Goal: Information Seeking & Learning: Find specific fact

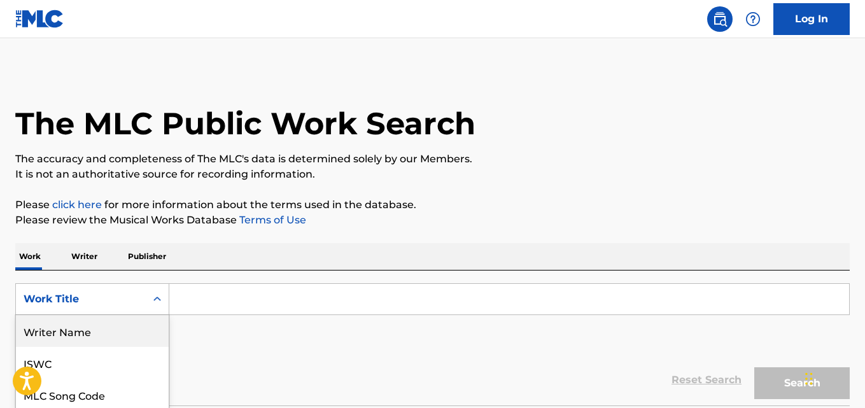
scroll to position [99, 0]
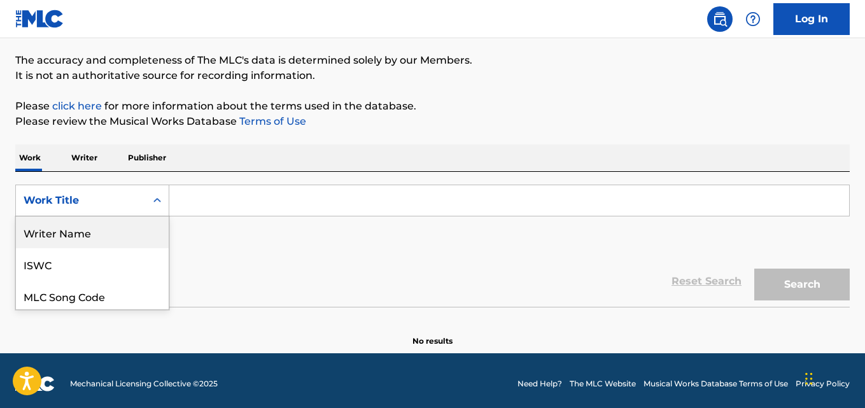
click at [124, 238] on div "Writer Name" at bounding box center [92, 233] width 153 height 32
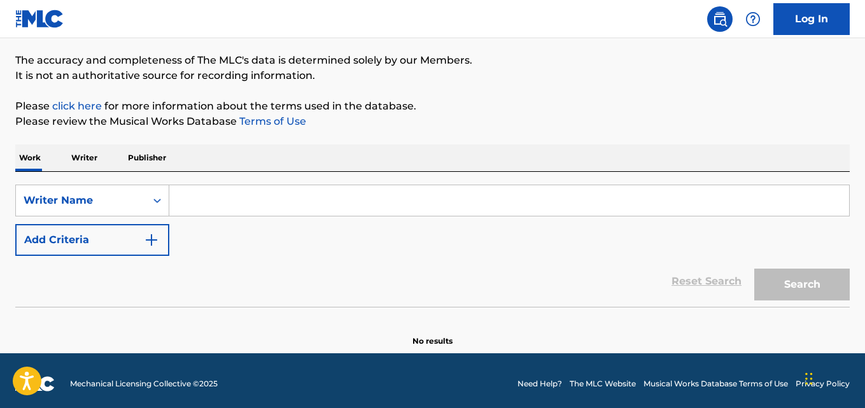
click at [215, 209] on input "Search Form" at bounding box center [509, 200] width 680 height 31
paste input "[PERSON_NAME]"
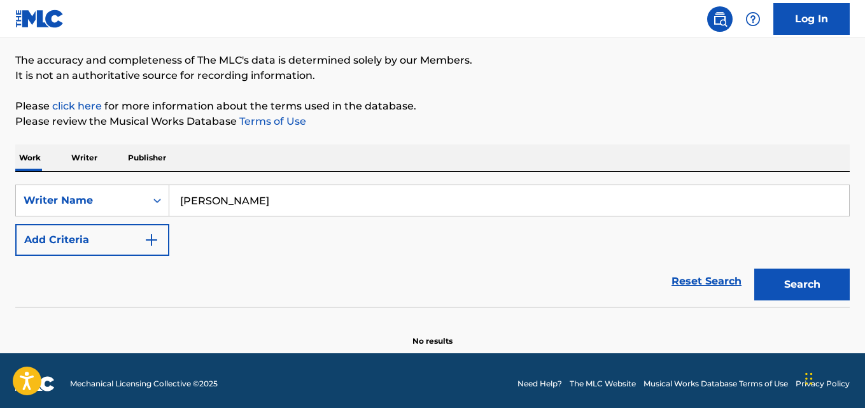
click at [790, 275] on button "Search" at bounding box center [803, 285] width 96 height 32
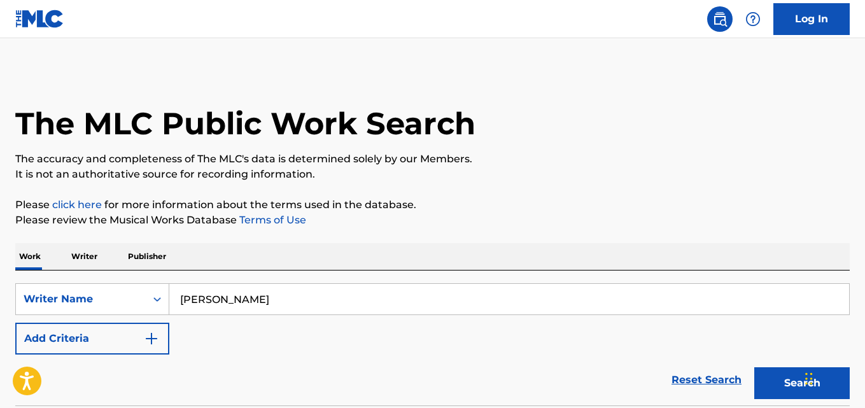
click at [253, 307] on input "[PERSON_NAME]" at bounding box center [509, 299] width 680 height 31
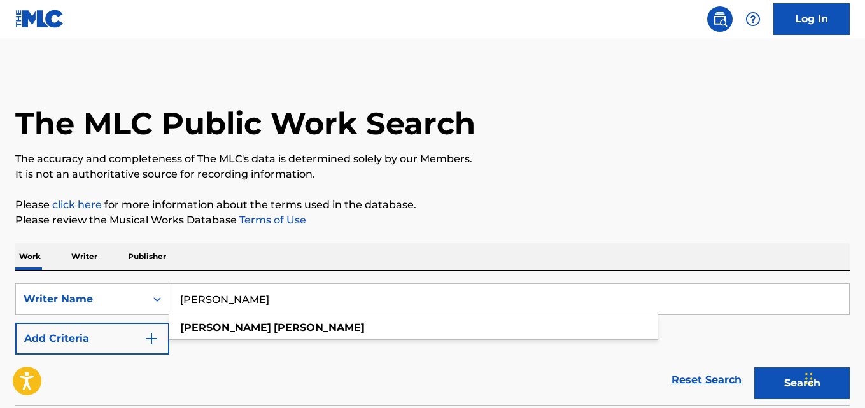
click at [253, 307] on input "[PERSON_NAME]" at bounding box center [509, 299] width 680 height 31
paste input "Chimaroke Nnaji"
click at [782, 376] on button "Search" at bounding box center [803, 383] width 96 height 32
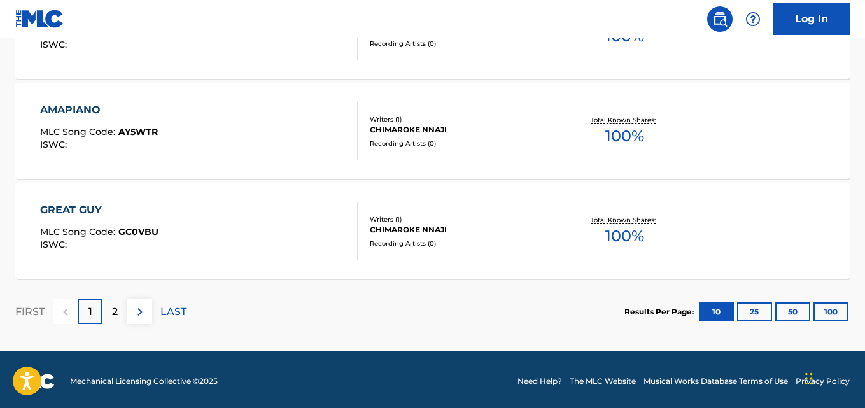
scroll to position [1151, 0]
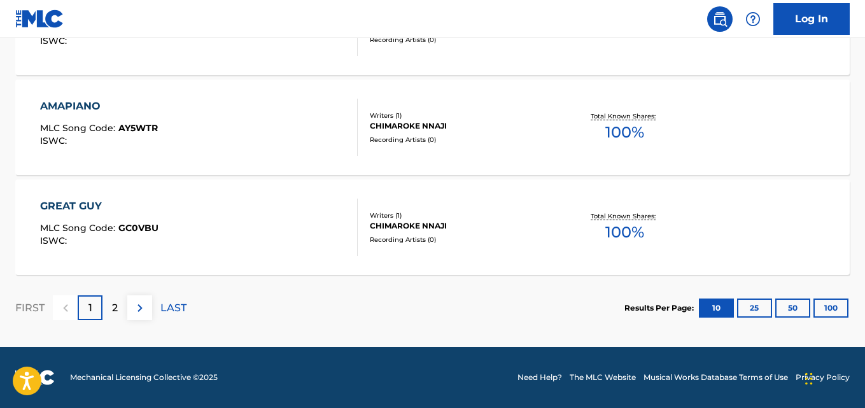
click at [119, 310] on div "2" at bounding box center [115, 307] width 25 height 25
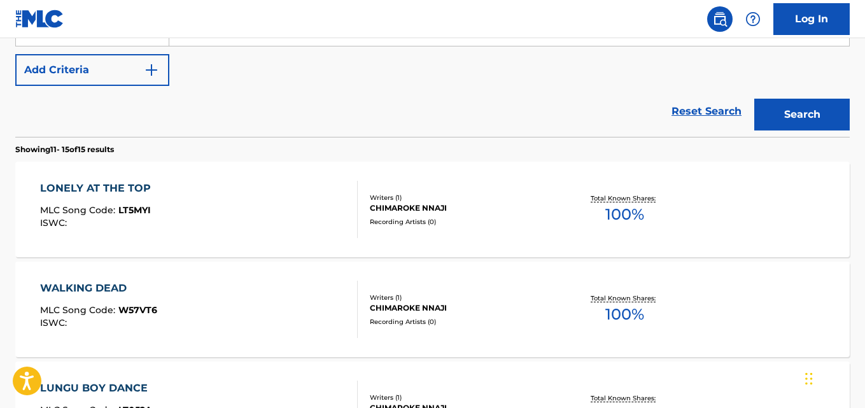
scroll to position [205, 0]
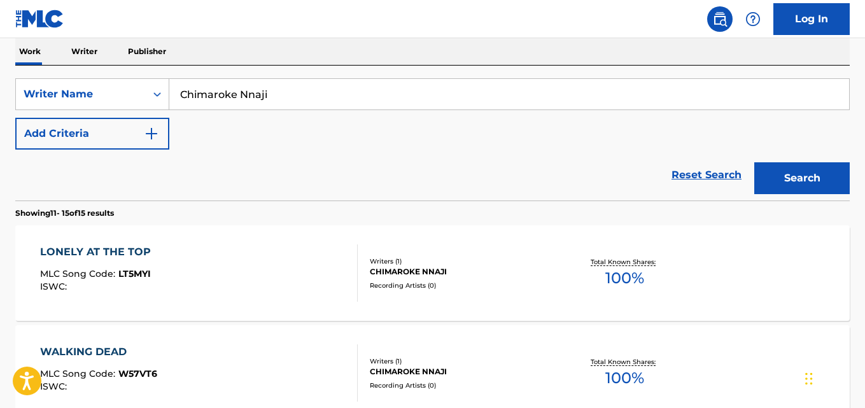
click at [297, 99] on input "Chimaroke Nnaji" at bounding box center [509, 94] width 680 height 31
paste input "QZWDW2596121"
click at [406, 108] on input "QZWDW2596121" at bounding box center [509, 94] width 680 height 31
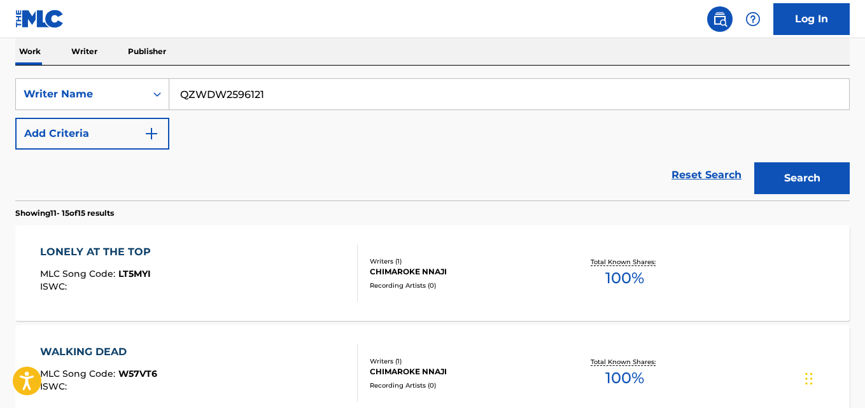
click at [406, 108] on input "QZWDW2596121" at bounding box center [509, 94] width 680 height 31
paste input "[PERSON_NAME] [PERSON_NAME]"
click at [783, 183] on button "Search" at bounding box center [803, 178] width 96 height 32
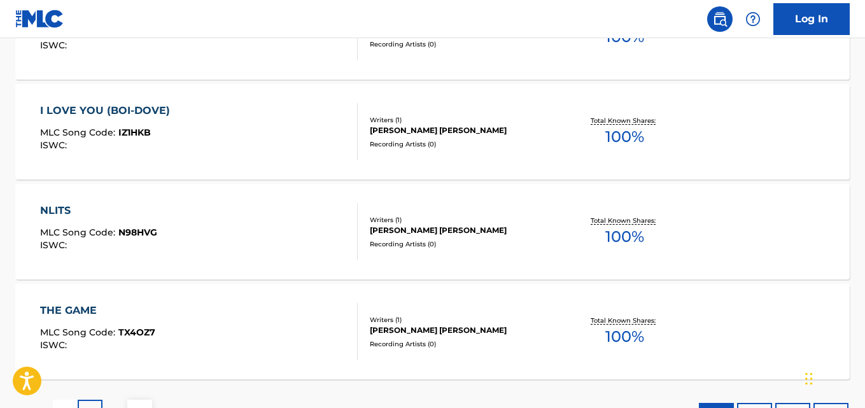
scroll to position [1151, 0]
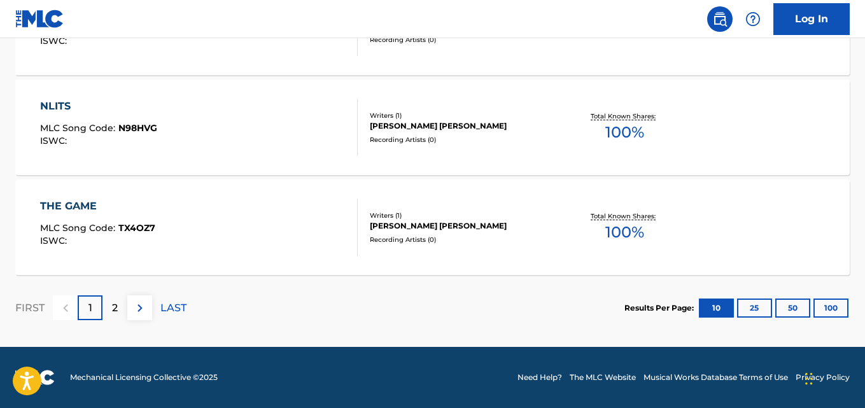
click at [139, 309] on img at bounding box center [139, 308] width 15 height 15
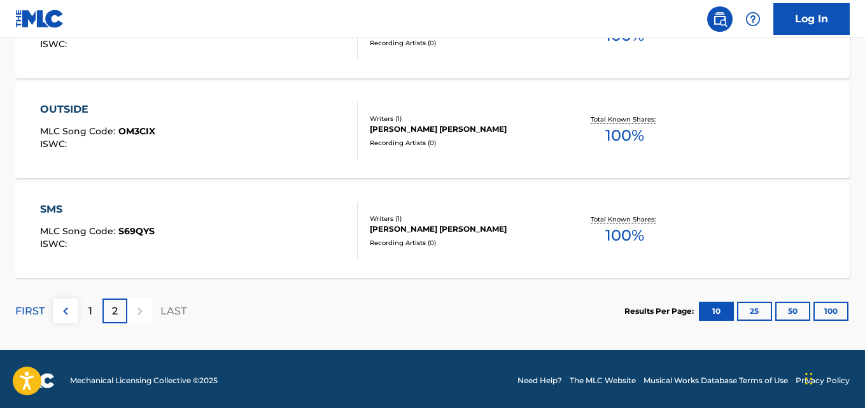
scroll to position [751, 0]
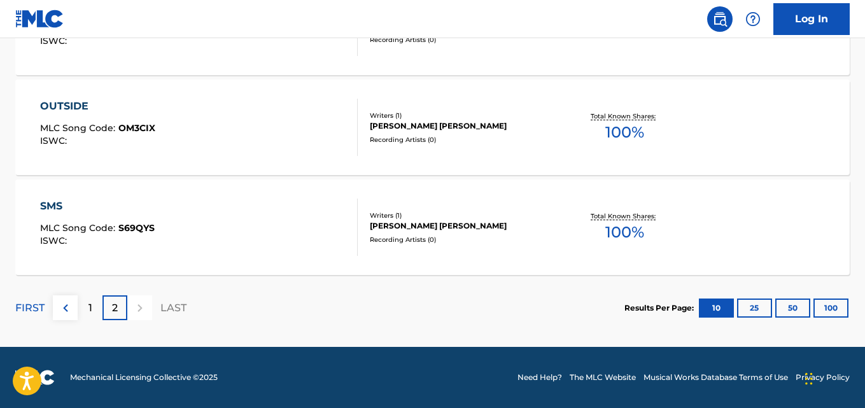
click at [90, 305] on p "1" at bounding box center [91, 308] width 4 height 15
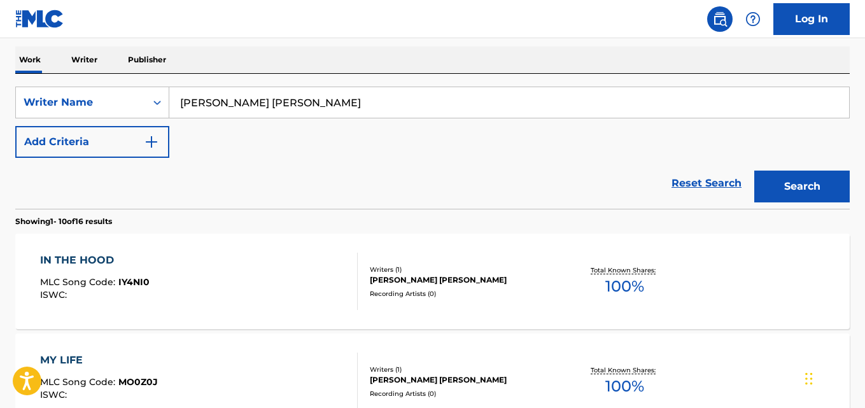
scroll to position [196, 0]
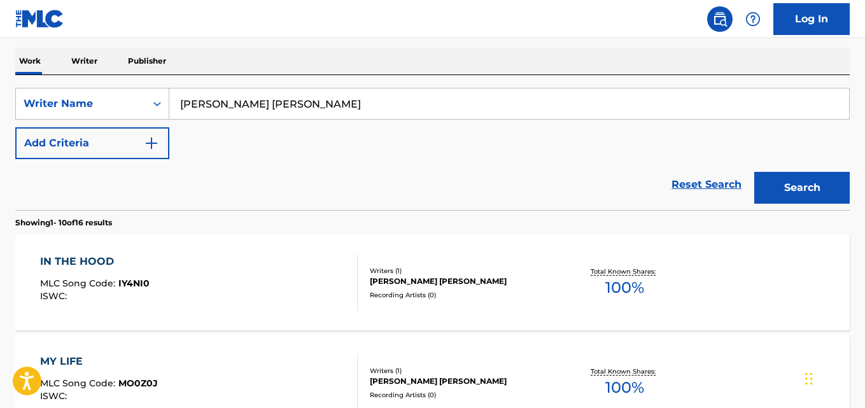
click at [304, 104] on input "[PERSON_NAME] [PERSON_NAME]" at bounding box center [509, 104] width 680 height 31
paste input "[PERSON_NAME]"
click at [795, 191] on button "Search" at bounding box center [803, 188] width 96 height 32
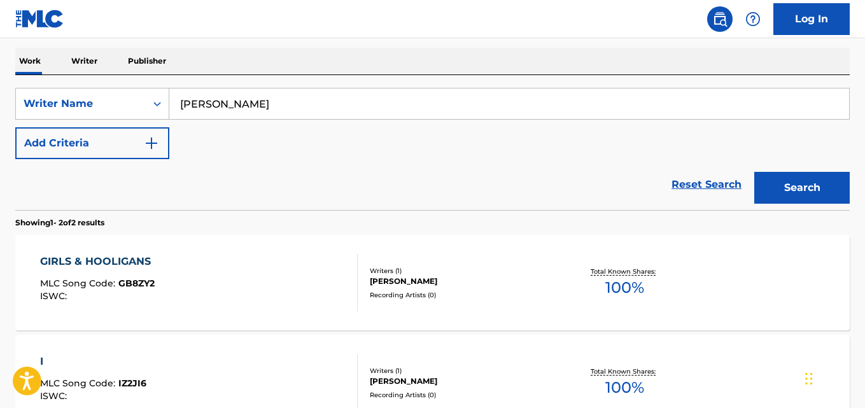
click at [366, 98] on input "[PERSON_NAME]" at bounding box center [509, 104] width 680 height 31
paste input "[PERSON_NAME]"
click at [778, 186] on button "Search" at bounding box center [803, 188] width 96 height 32
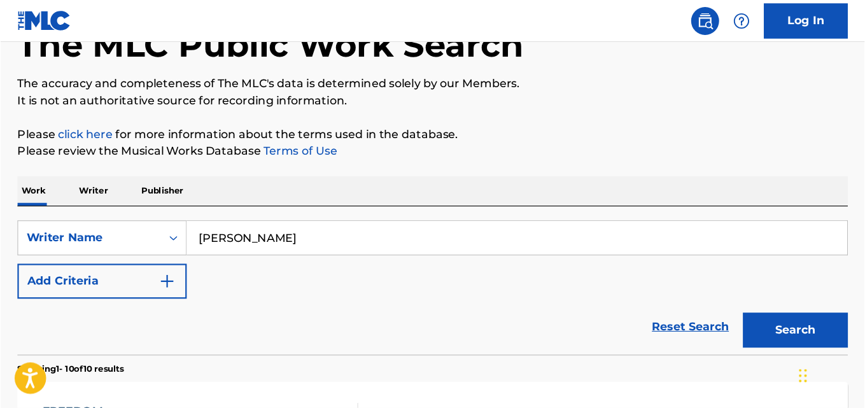
scroll to position [83, 0]
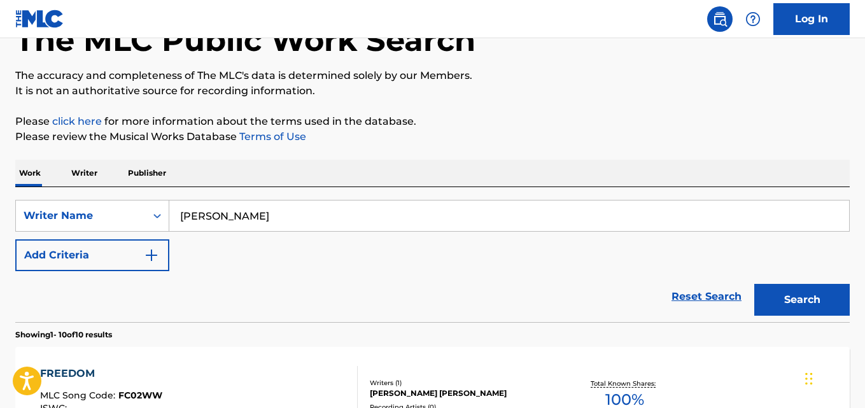
click at [356, 225] on input "[PERSON_NAME]" at bounding box center [509, 216] width 680 height 31
paste input "[PERSON_NAME]"
click at [776, 304] on button "Search" at bounding box center [803, 300] width 96 height 32
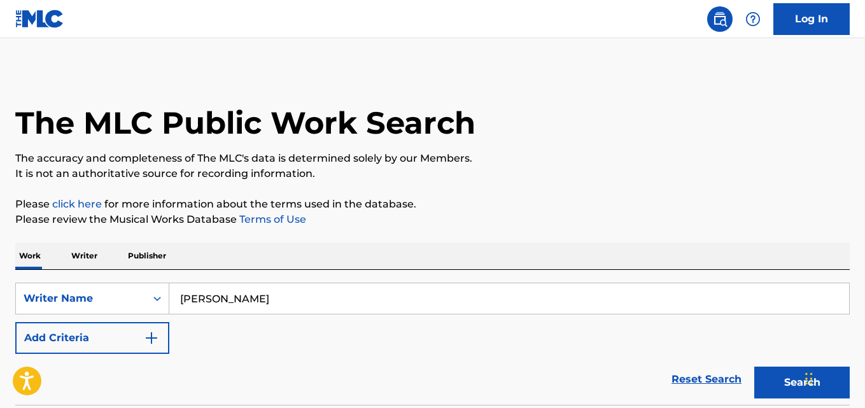
scroll to position [0, 0]
click at [340, 294] on input "[PERSON_NAME]" at bounding box center [509, 299] width 680 height 31
paste input "Obinichi [PERSON_NAME]"
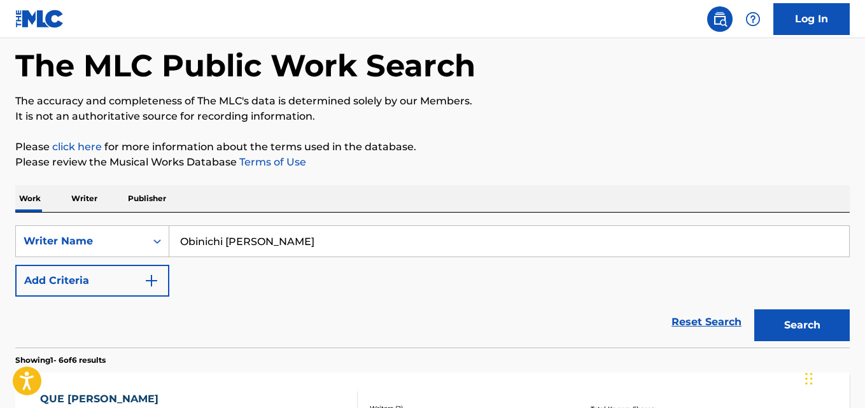
scroll to position [127, 0]
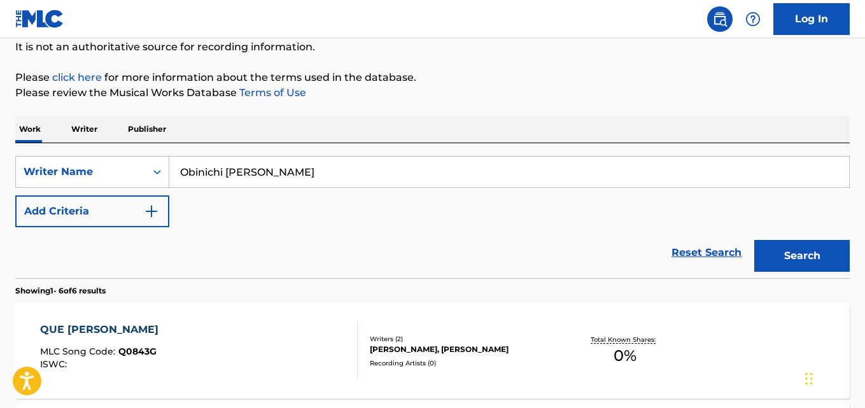
click at [773, 264] on button "Search" at bounding box center [803, 256] width 96 height 32
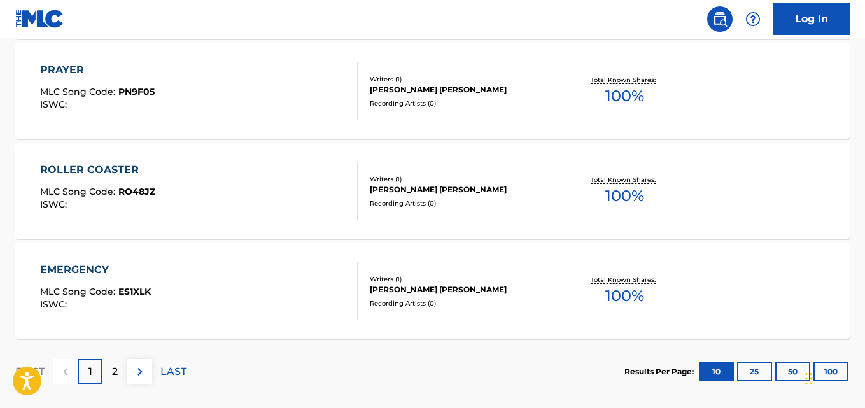
scroll to position [1151, 0]
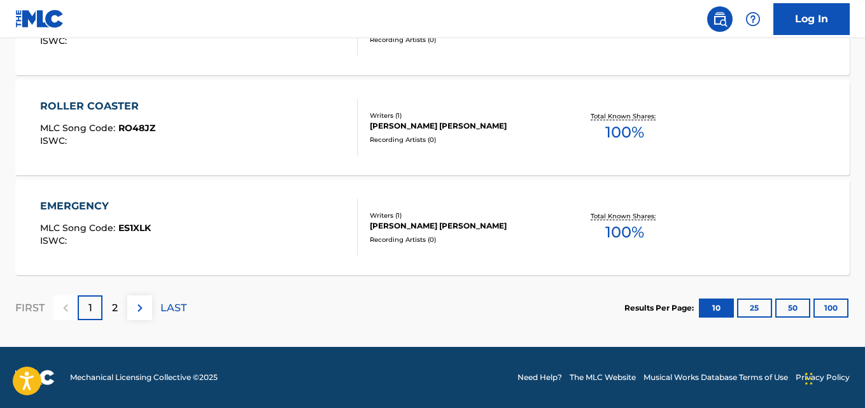
click at [136, 306] on img at bounding box center [139, 308] width 15 height 15
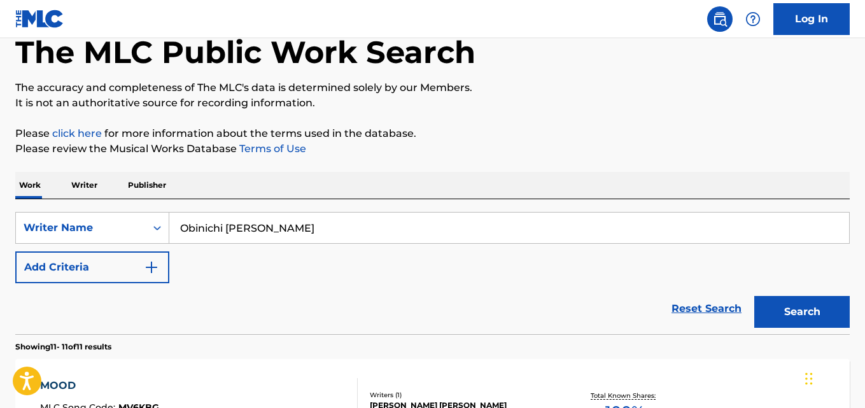
scroll to position [60, 0]
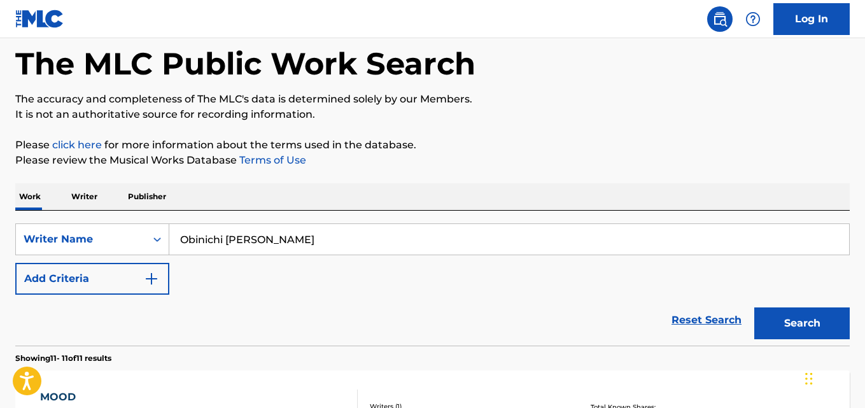
click at [327, 236] on input "Obinichi [PERSON_NAME]" at bounding box center [509, 239] width 680 height 31
paste input "[PERSON_NAME]"
click at [769, 321] on button "Search" at bounding box center [803, 324] width 96 height 32
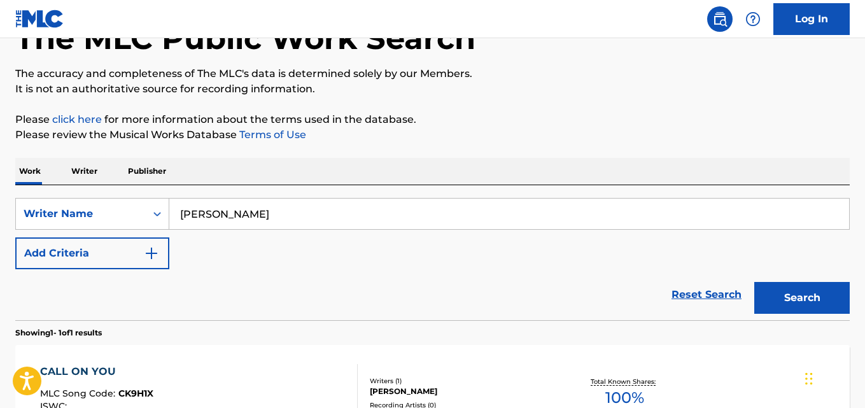
scroll to position [83, 0]
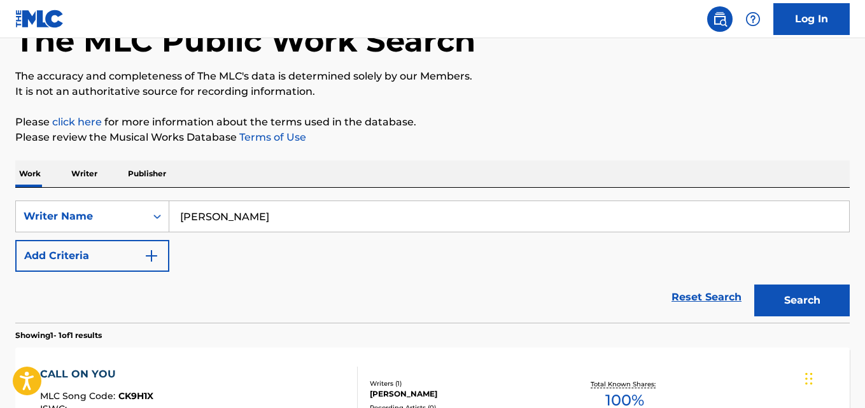
click at [371, 217] on input "[PERSON_NAME]" at bounding box center [509, 216] width 680 height 31
paste input "[PERSON_NAME]"
click at [773, 302] on button "Search" at bounding box center [803, 301] width 96 height 32
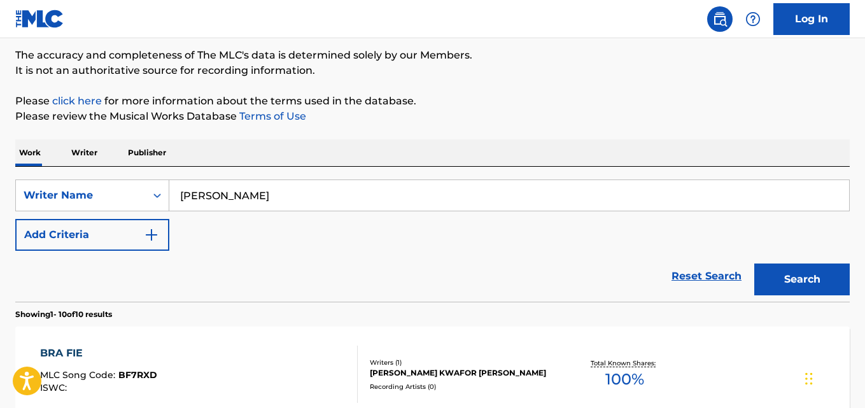
scroll to position [19, 0]
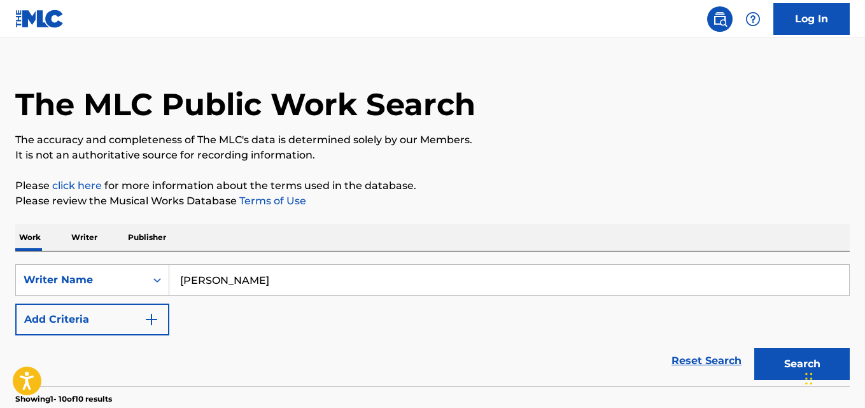
click at [316, 273] on input "[PERSON_NAME]" at bounding box center [509, 280] width 680 height 31
paste input "[PERSON_NAME]"
click at [785, 366] on button "Search" at bounding box center [803, 364] width 96 height 32
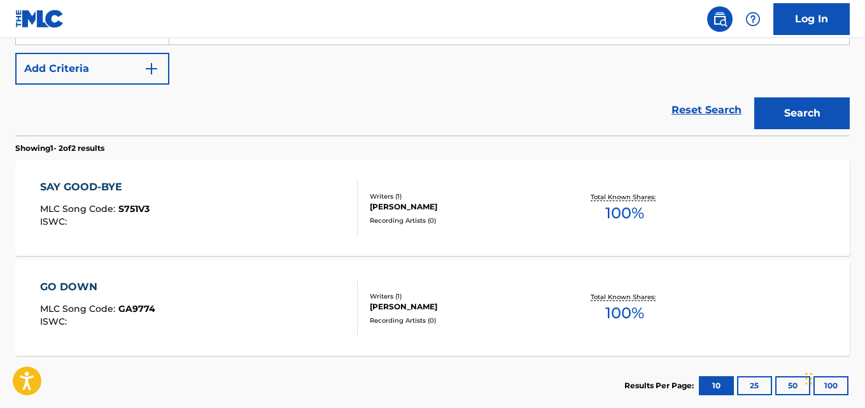
scroll to position [83, 0]
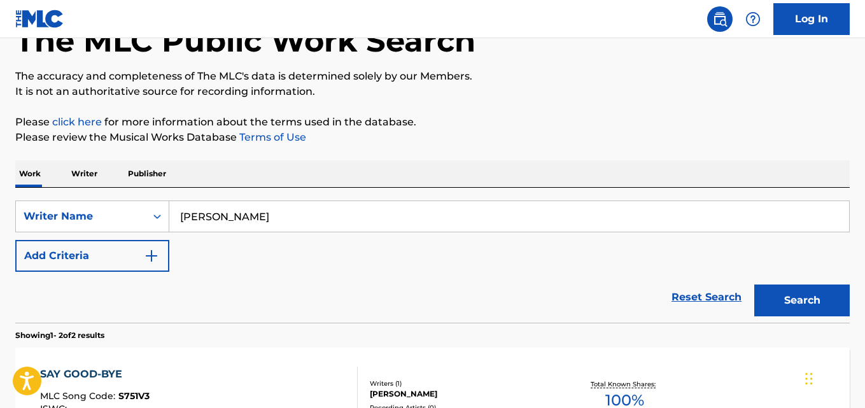
click at [361, 211] on input "[PERSON_NAME]" at bounding box center [509, 216] width 680 height 31
paste input "[PERSON_NAME]"
click at [783, 290] on button "Search" at bounding box center [803, 301] width 96 height 32
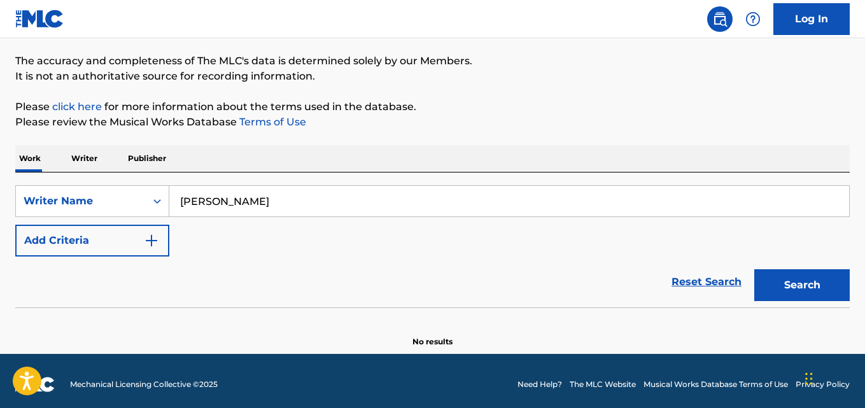
scroll to position [105, 0]
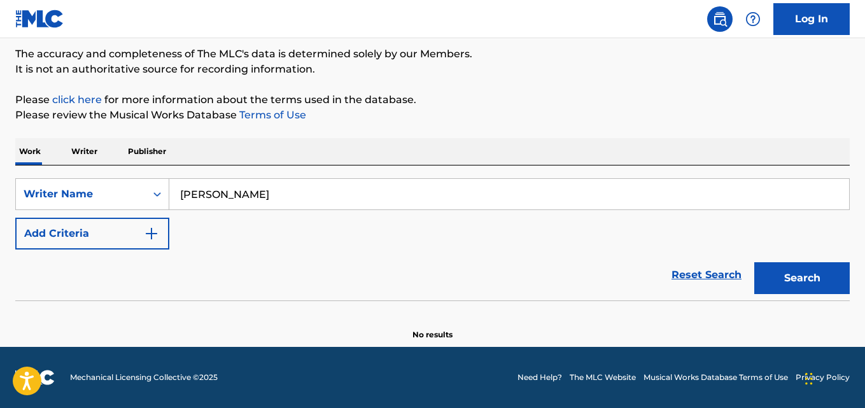
click at [433, 199] on input "[PERSON_NAME]" at bounding box center [509, 194] width 680 height 31
paste input "Busuyi [PERSON_NAME]"
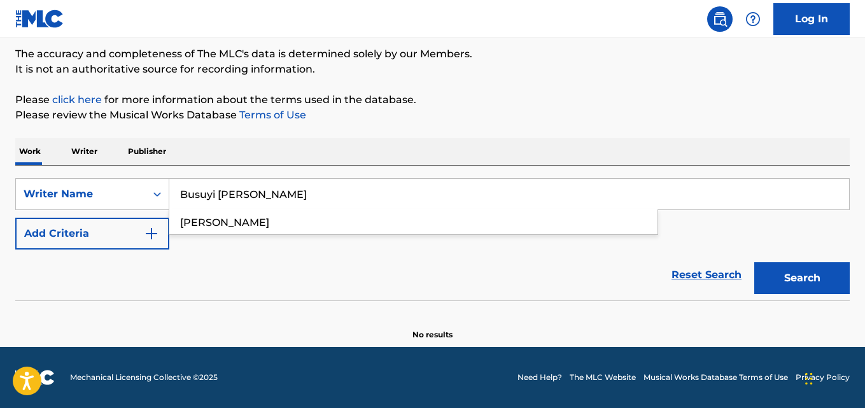
click at [783, 273] on button "Search" at bounding box center [803, 278] width 96 height 32
click at [260, 182] on input "Busuyi [PERSON_NAME]" at bounding box center [509, 194] width 680 height 31
paste input "[PERSON_NAME]"
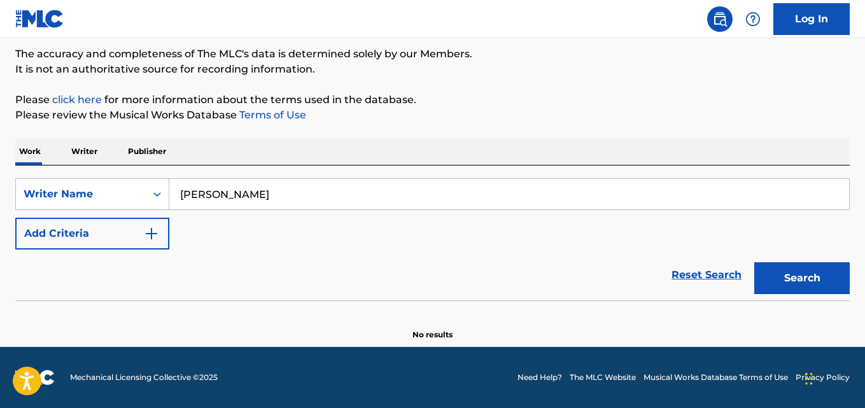
click at [771, 281] on button "Search" at bounding box center [803, 278] width 96 height 32
click at [802, 286] on button "Search" at bounding box center [803, 278] width 96 height 32
click at [287, 190] on input "[PERSON_NAME]" at bounding box center [509, 194] width 680 height 31
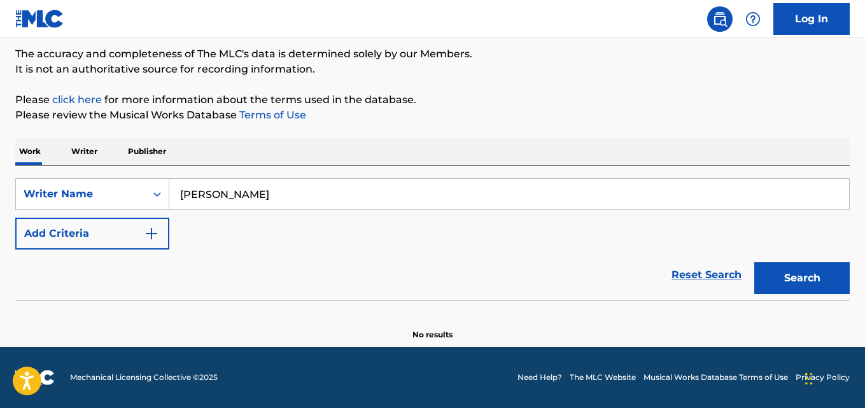
paste input "[PERSON_NAME]"
click at [767, 278] on button "Search" at bounding box center [803, 278] width 96 height 32
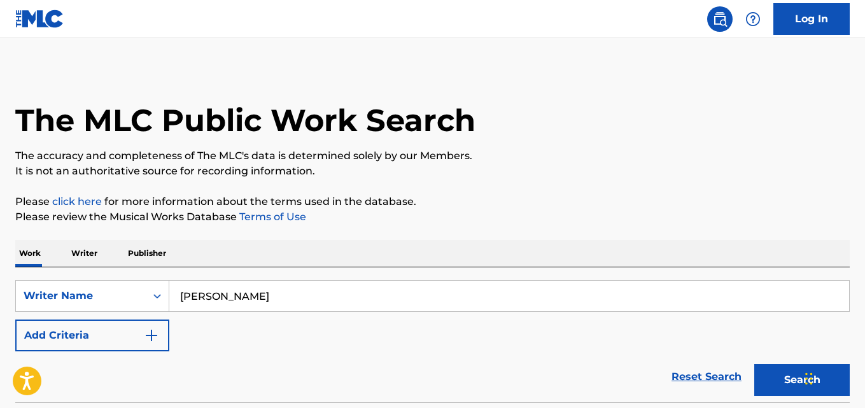
scroll to position [0, 0]
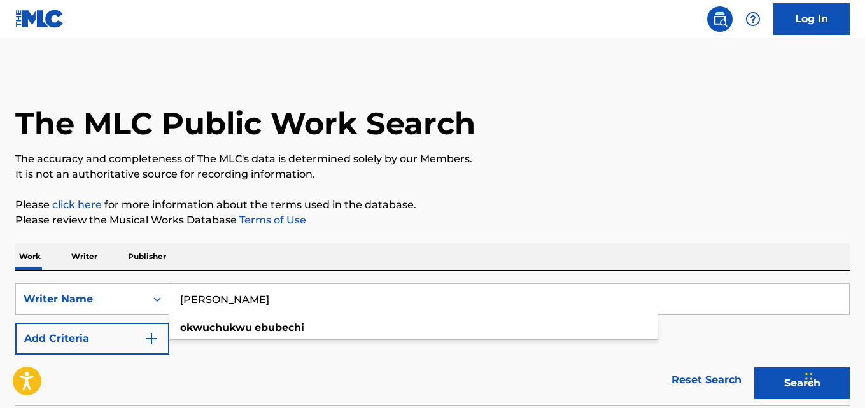
click at [332, 298] on input "[PERSON_NAME]" at bounding box center [509, 299] width 680 height 31
paste input "[PERSON_NAME]"
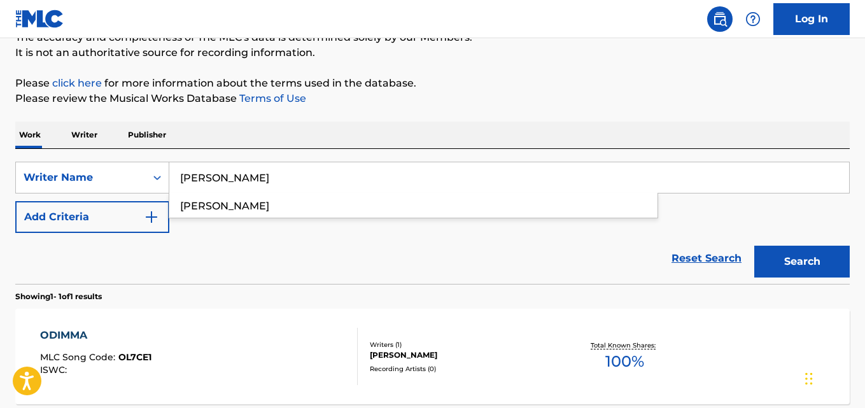
scroll to position [127, 0]
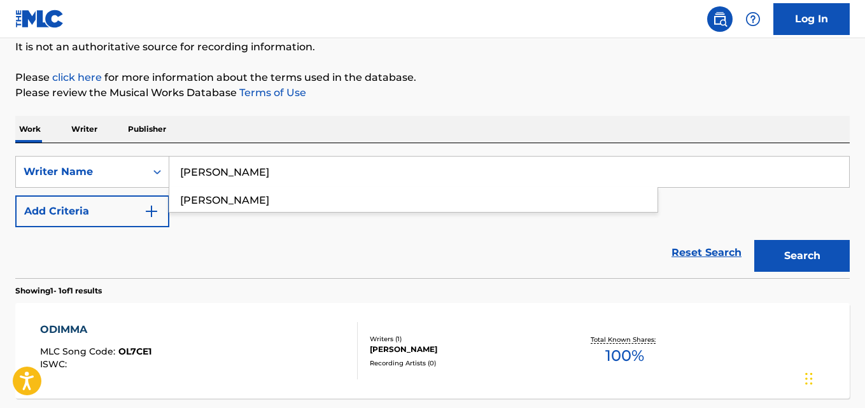
type input "[PERSON_NAME]"
click at [792, 264] on button "Search" at bounding box center [803, 256] width 96 height 32
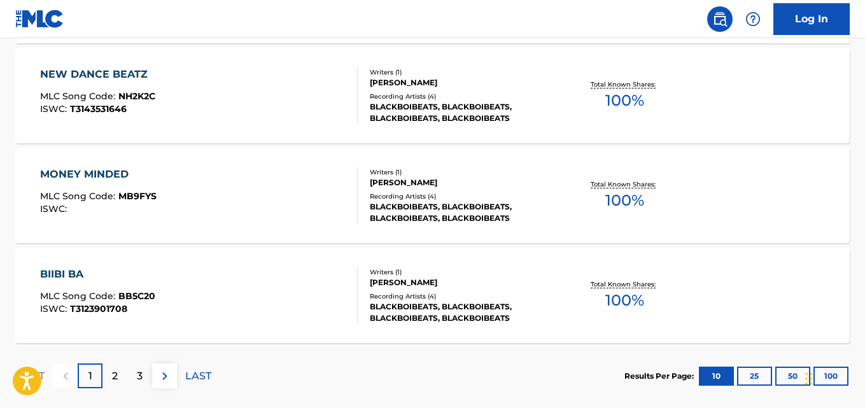
scroll to position [1146, 0]
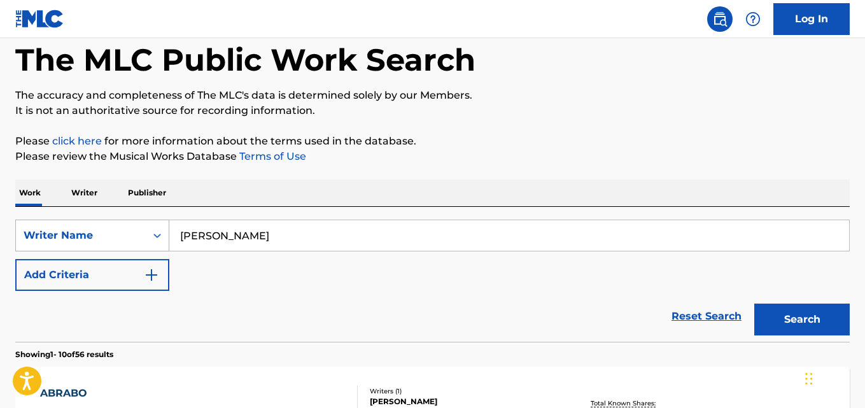
click at [148, 238] on div "Writer Name" at bounding box center [92, 236] width 154 height 32
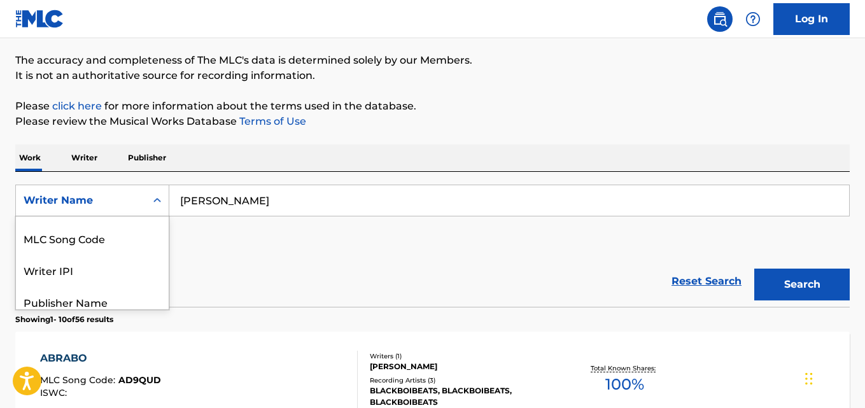
scroll to position [0, 0]
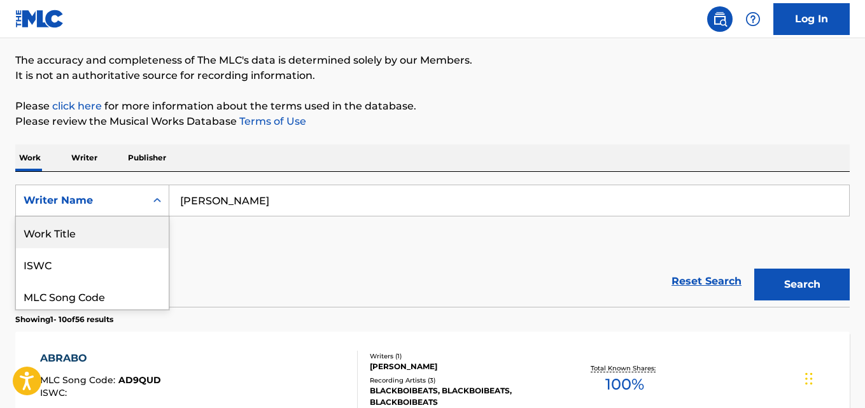
click at [127, 236] on div "Work Title" at bounding box center [92, 233] width 153 height 32
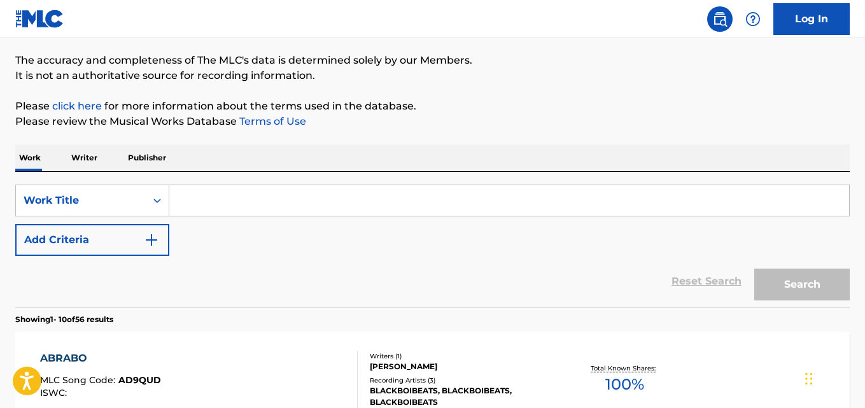
click at [137, 243] on button "Add Criteria" at bounding box center [92, 240] width 154 height 32
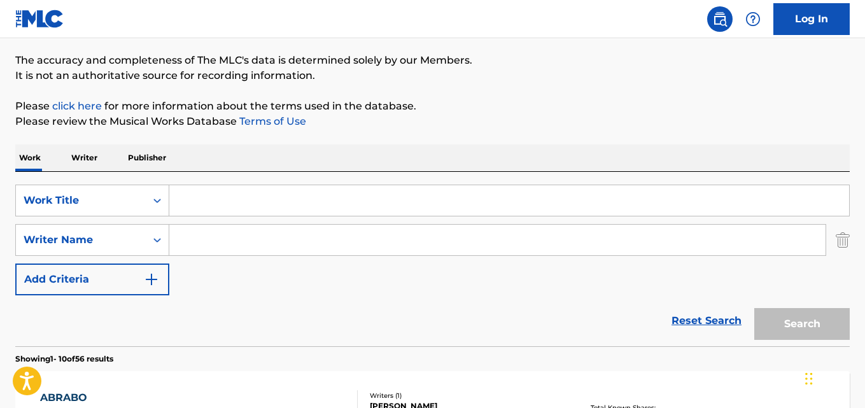
click at [258, 201] on input "Search Form" at bounding box center [509, 200] width 680 height 31
click at [241, 245] on input "Search Form" at bounding box center [497, 240] width 657 height 31
paste input "[PERSON_NAME]"
type input "[PERSON_NAME]"
click at [255, 203] on input "Search Form" at bounding box center [509, 200] width 680 height 31
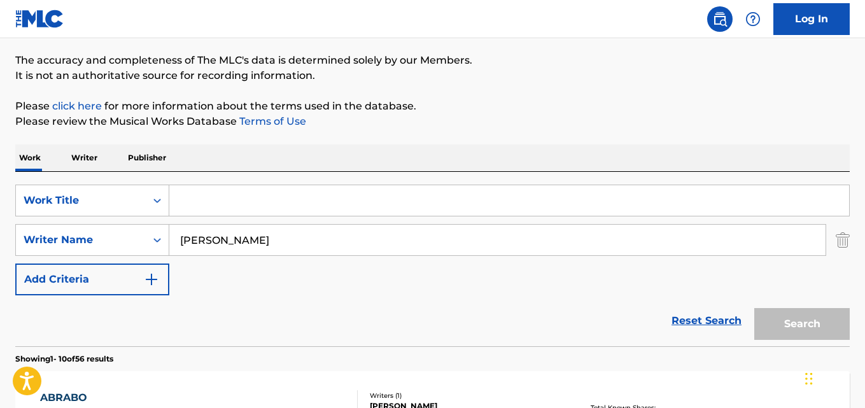
paste input "My Girl Fine"
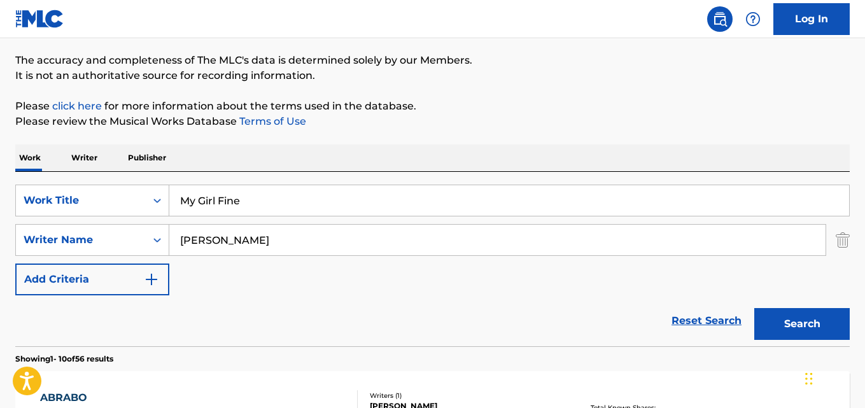
type input "My Girl Fine"
click at [791, 320] on button "Search" at bounding box center [803, 324] width 96 height 32
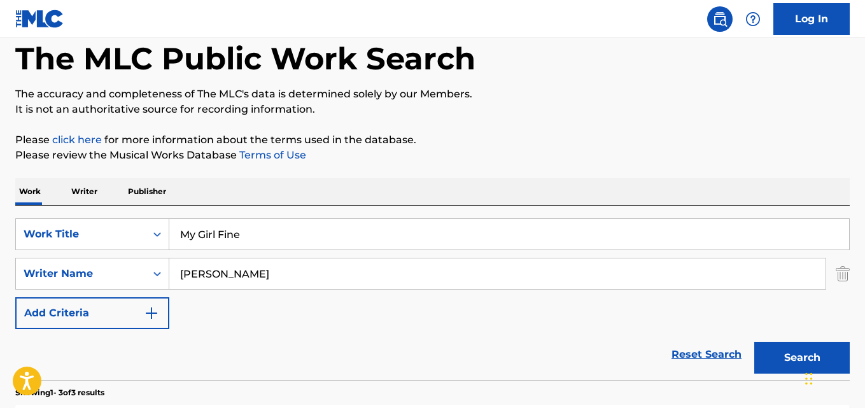
scroll to position [127, 0]
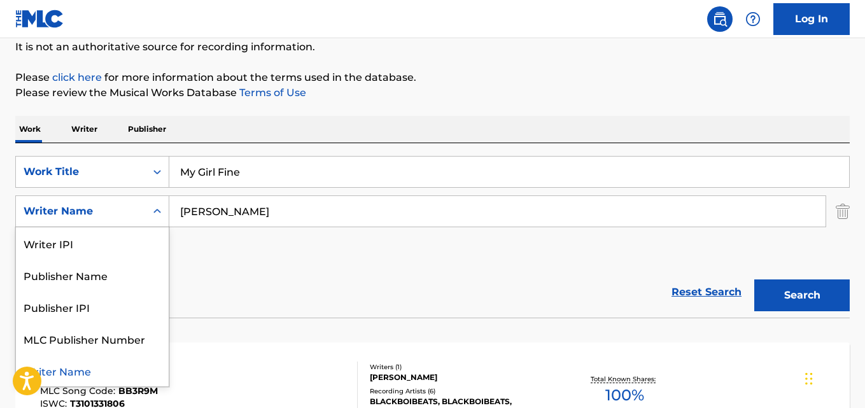
click at [151, 215] on icon "Search Form" at bounding box center [157, 211] width 13 height 13
click at [842, 218] on img "Search Form" at bounding box center [843, 212] width 14 height 32
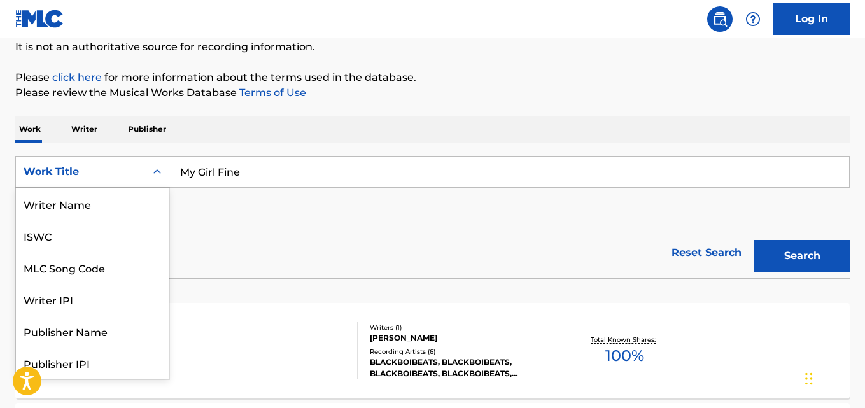
click at [161, 167] on icon "Search Form" at bounding box center [157, 172] width 13 height 13
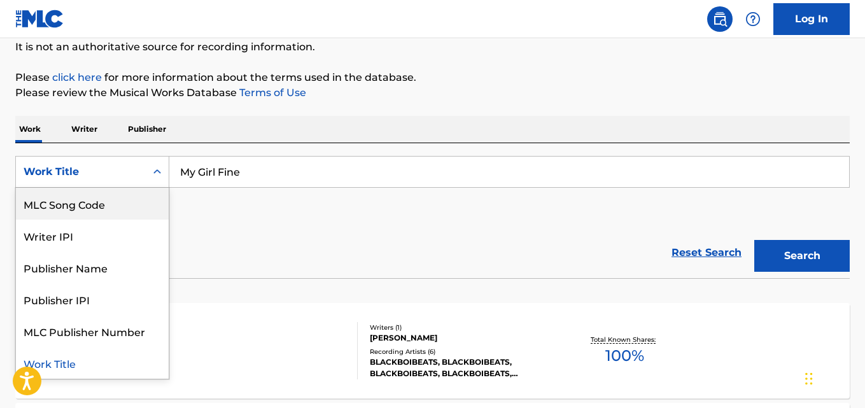
scroll to position [0, 0]
click at [132, 215] on div "Writer Name" at bounding box center [92, 204] width 153 height 32
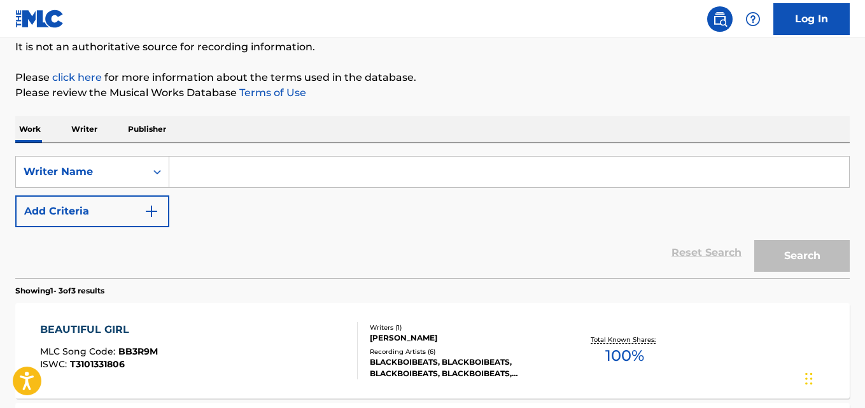
click at [353, 178] on input "Search Form" at bounding box center [509, 172] width 680 height 31
paste input "Suliton oladimeji"
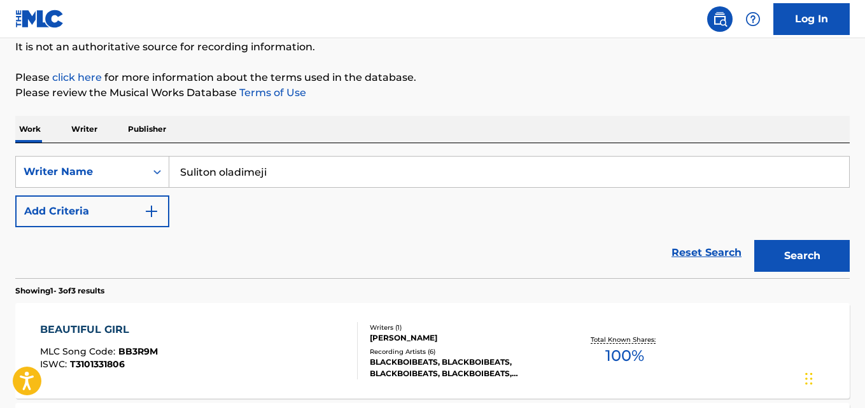
click at [801, 252] on button "Search" at bounding box center [803, 256] width 96 height 32
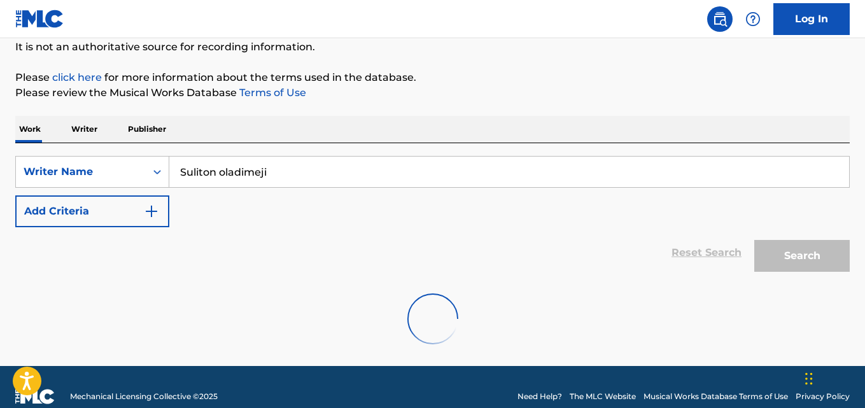
scroll to position [105, 0]
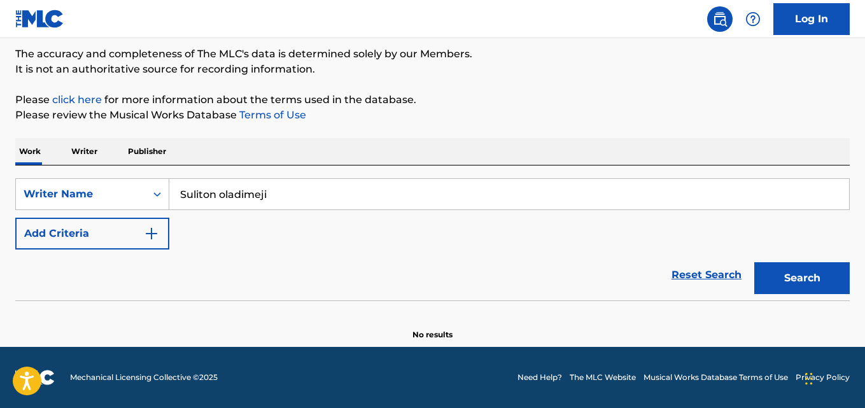
click at [300, 202] on input "Suliton oladimeji" at bounding box center [509, 194] width 680 height 31
paste input "[PERSON_NAME]"
type input "[PERSON_NAME]"
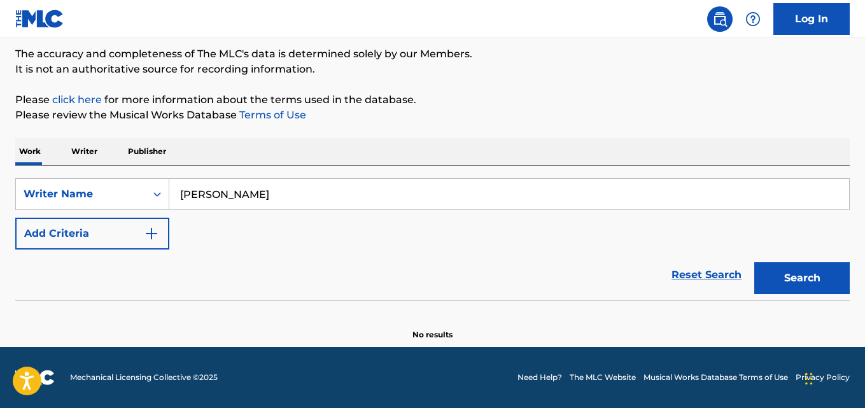
click at [785, 278] on button "Search" at bounding box center [803, 278] width 96 height 32
